Goal: Find specific page/section: Find specific page/section

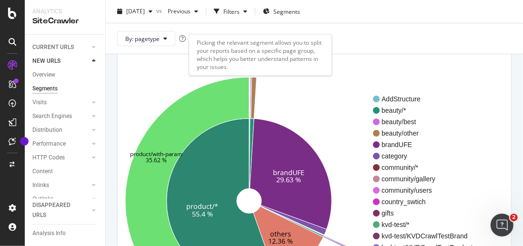
scroll to position [81, 0]
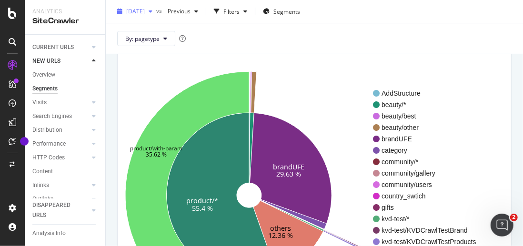
click at [145, 10] on span "[DATE]" at bounding box center [135, 11] width 19 height 8
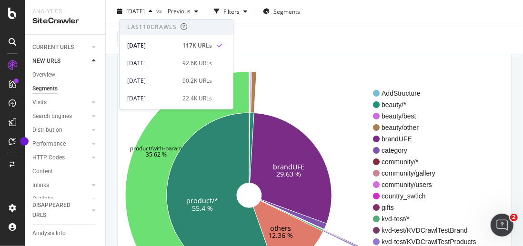
click at [359, 26] on div "By: pagetype" at bounding box center [314, 38] width 417 height 31
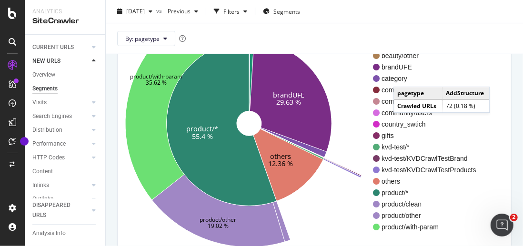
scroll to position [0, 0]
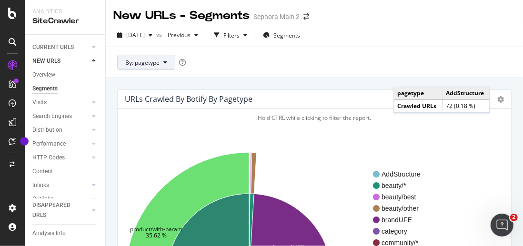
click at [162, 67] on button "By: pagetype" at bounding box center [146, 62] width 58 height 15
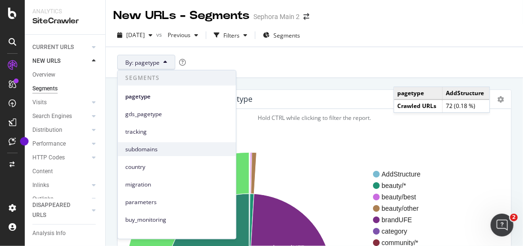
click at [145, 151] on span "subdomains" at bounding box center [176, 149] width 103 height 9
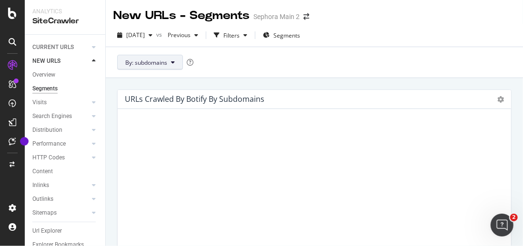
click at [164, 63] on span "By: subdomains" at bounding box center [146, 63] width 42 height 8
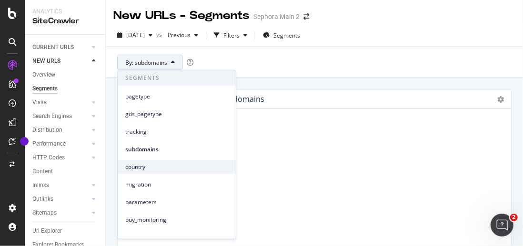
click at [138, 168] on span "country" at bounding box center [176, 166] width 103 height 9
